Goal: Task Accomplishment & Management: Use online tool/utility

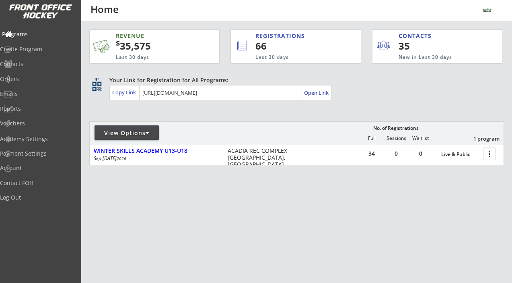
click at [35, 35] on div "Programs" at bounding box center [38, 34] width 72 height 6
click at [29, 124] on div "Vouchers" at bounding box center [38, 123] width 72 height 6
select select ""Showing: Has Balance""
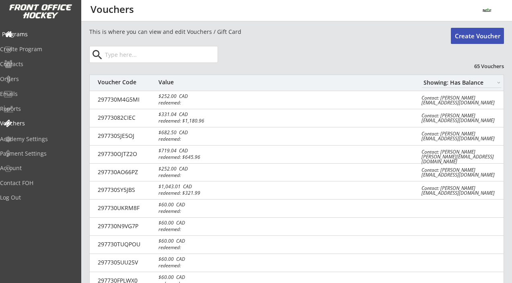
click at [31, 29] on div "Programs" at bounding box center [38, 35] width 76 height 14
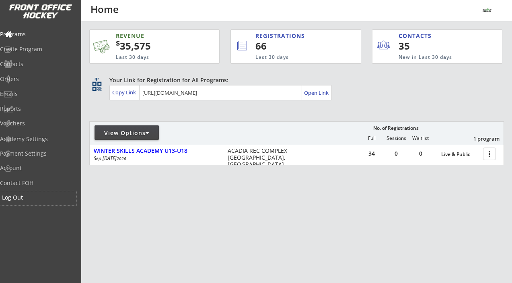
click at [29, 198] on div "Log Out" at bounding box center [38, 197] width 72 height 6
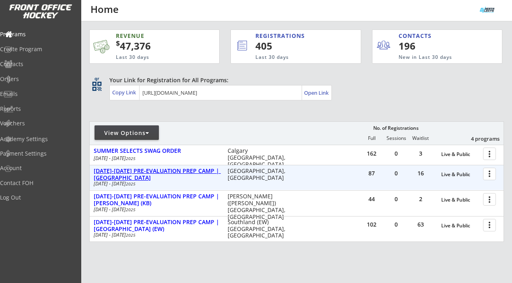
click at [190, 169] on div "[DATE]-[DATE] PRE-EVALUATION PREP CAMP | [GEOGRAPHIC_DATA]" at bounding box center [157, 174] width 126 height 14
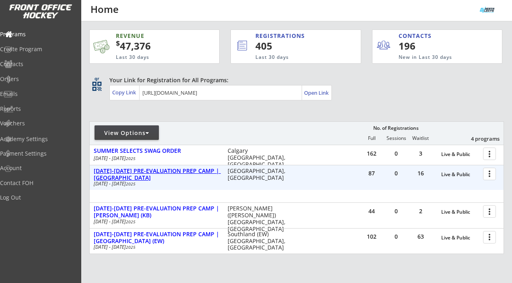
click at [190, 169] on div "[DATE]-[DATE] PRE-EVALUATION PREP CAMP | [GEOGRAPHIC_DATA]" at bounding box center [157, 174] width 126 height 14
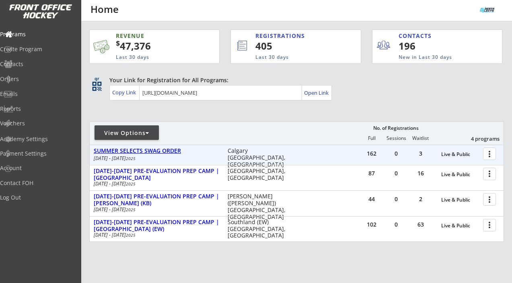
click at [172, 149] on div "SUMMER SELECTS SWAG ORDER" at bounding box center [157, 150] width 126 height 7
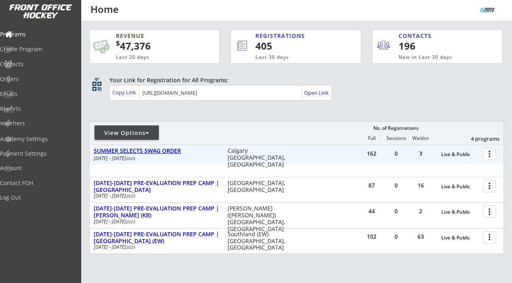
click at [172, 149] on div "SUMMER SELECTS SWAG ORDER" at bounding box center [157, 150] width 126 height 7
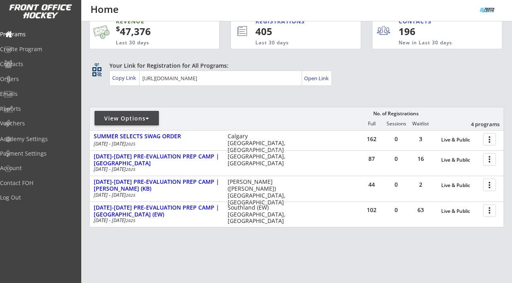
scroll to position [18, 0]
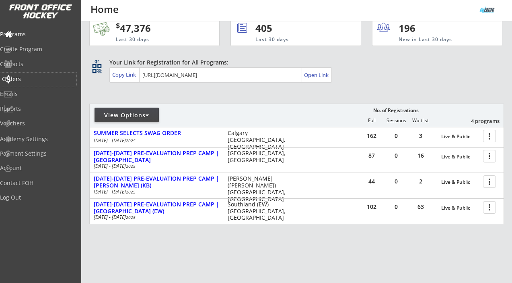
click at [32, 76] on div "Orders" at bounding box center [38, 79] width 72 height 6
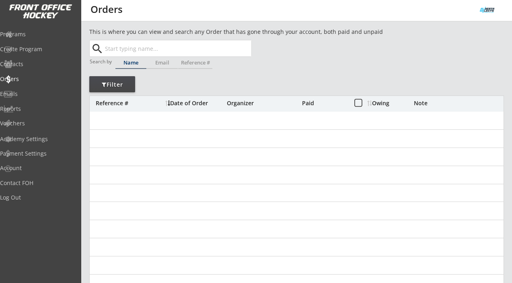
click at [136, 52] on input "text" at bounding box center [177, 48] width 148 height 16
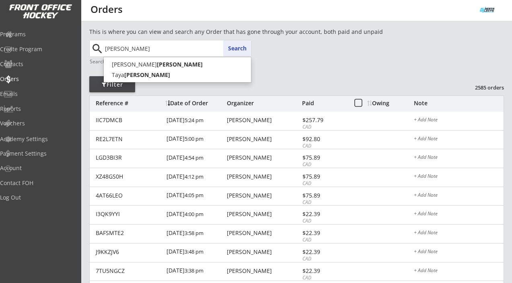
type input "[PERSON_NAME]"
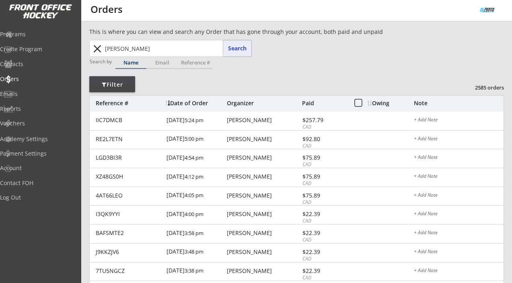
click at [244, 47] on button "Search" at bounding box center [237, 48] width 28 height 16
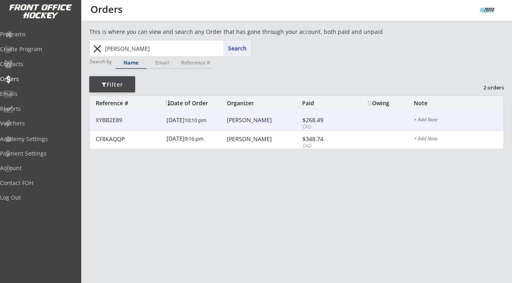
click at [241, 121] on div "[PERSON_NAME]" at bounding box center [263, 120] width 73 height 6
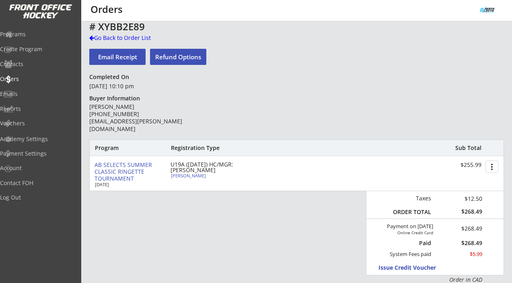
scroll to position [6, 0]
click at [123, 38] on div "Go Back to Order List" at bounding box center [130, 37] width 83 height 8
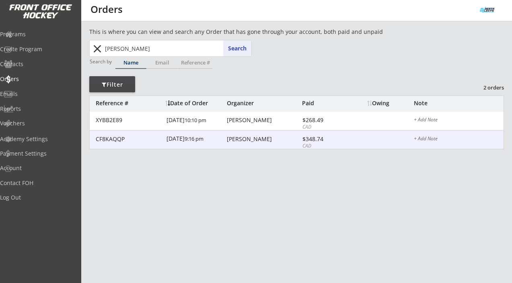
click at [243, 140] on div "[PERSON_NAME]" at bounding box center [263, 139] width 73 height 6
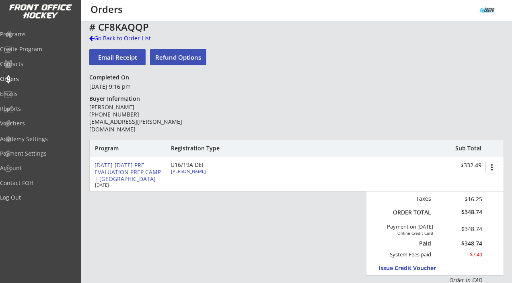
scroll to position [8, 0]
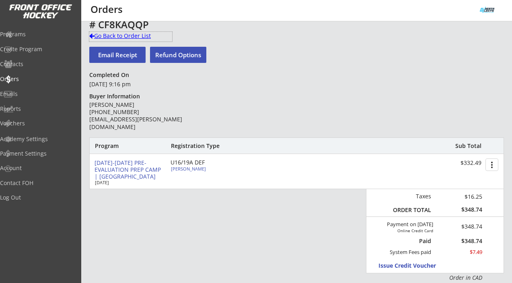
click at [130, 36] on div "Go Back to Order List" at bounding box center [130, 36] width 83 height 8
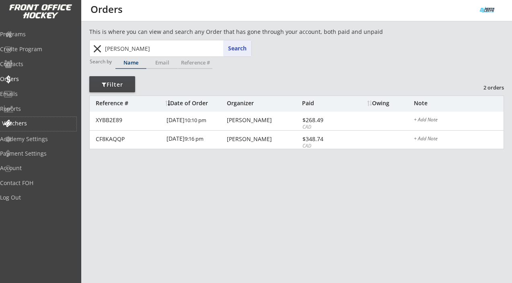
click at [33, 124] on div "Vouchers" at bounding box center [38, 123] width 72 height 6
select select ""Showing: Has Balance""
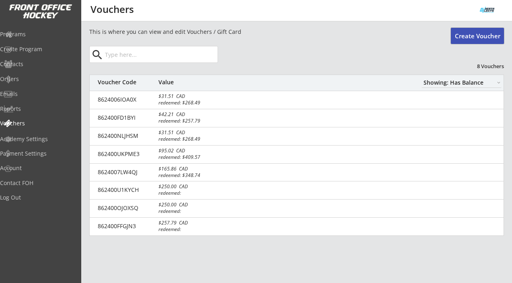
click at [462, 34] on button "Create Voucher" at bounding box center [477, 36] width 53 height 16
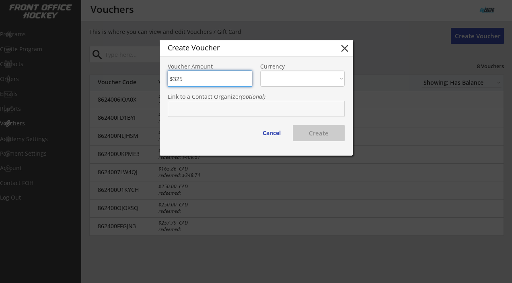
type input "$325"
click at [313, 81] on select "CAD USD" at bounding box center [302, 78] width 85 height 16
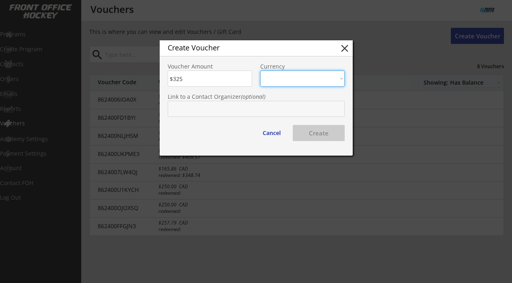
select select ""CAD""
click at [260, 70] on select "CAD USD" at bounding box center [302, 78] width 85 height 16
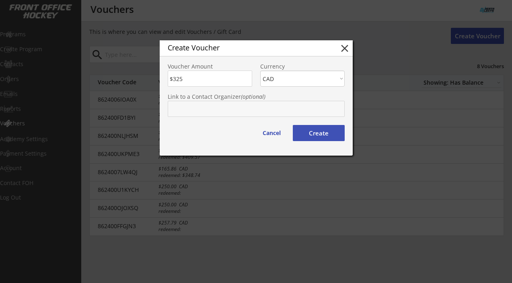
click at [311, 131] on button "Create" at bounding box center [319, 133] width 52 height 16
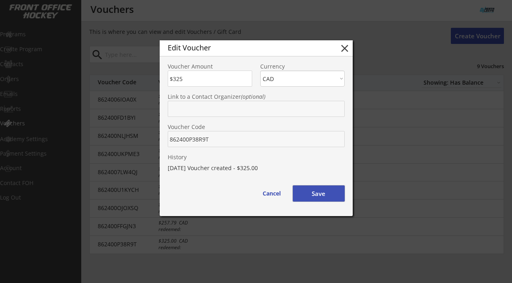
click at [325, 192] on button "Save" at bounding box center [319, 193] width 52 height 16
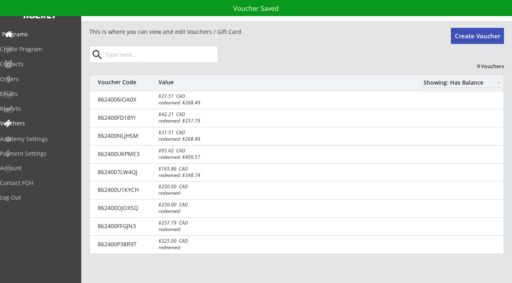
click at [37, 35] on div "Programs" at bounding box center [38, 34] width 72 height 6
